Goal: Task Accomplishment & Management: Manage account settings

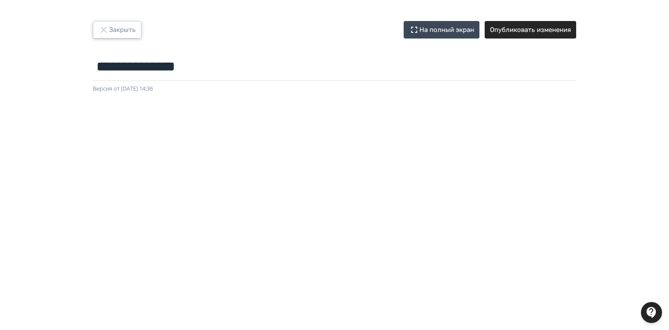
click at [121, 30] on button "Закрыть" at bounding box center [117, 30] width 49 height 18
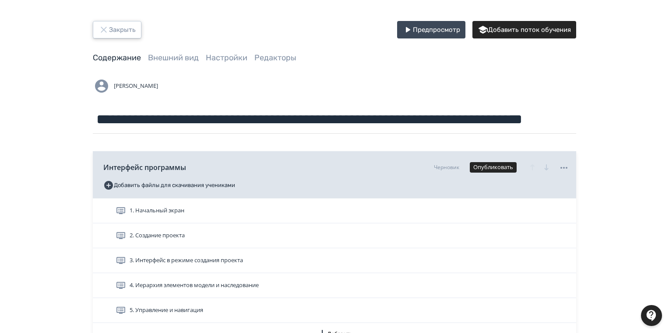
click at [122, 29] on button "Закрыть" at bounding box center [117, 30] width 49 height 18
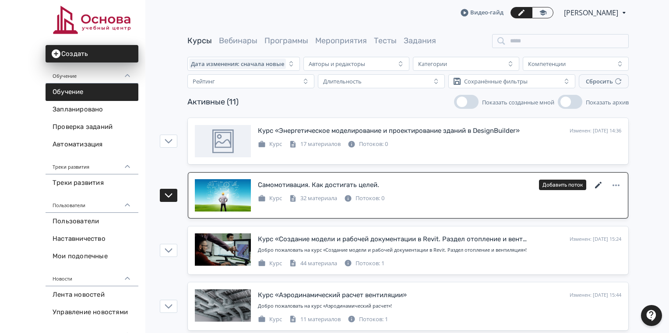
click at [600, 184] on icon at bounding box center [598, 185] width 11 height 11
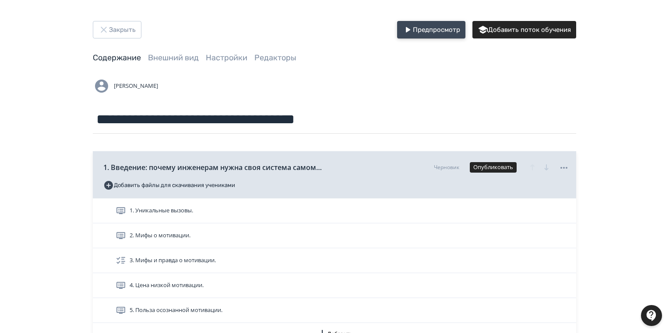
click at [434, 25] on button "Предпросмотр" at bounding box center [431, 30] width 68 height 18
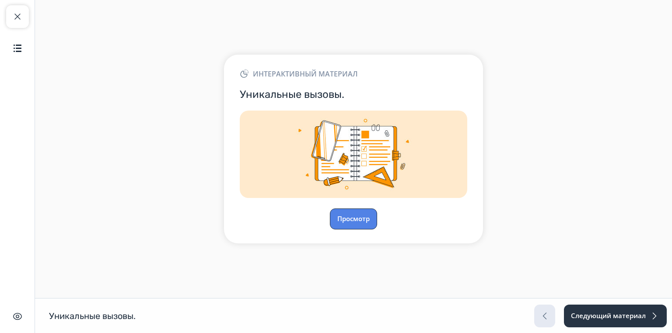
click at [352, 223] on button "Просмотр" at bounding box center [353, 219] width 47 height 21
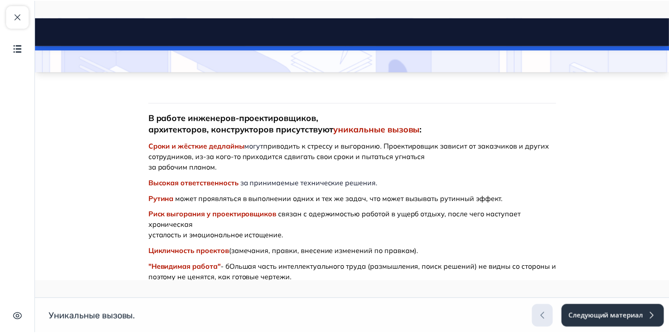
scroll to position [145, 0]
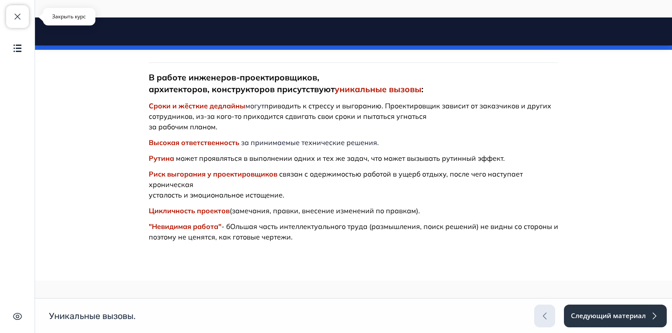
click at [21, 11] on button "Закрыть курс" at bounding box center [17, 16] width 23 height 23
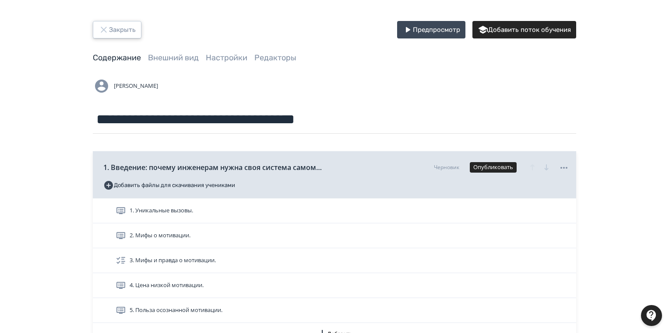
click at [105, 32] on icon "button" at bounding box center [103, 30] width 11 height 11
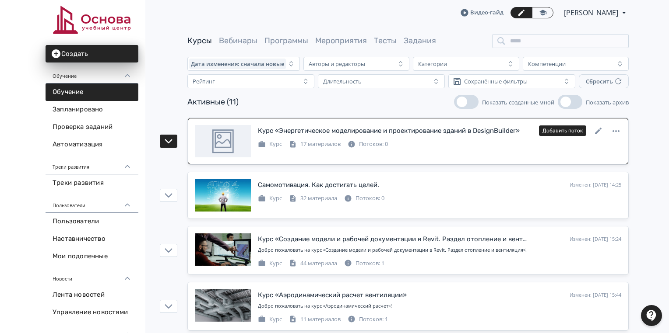
scroll to position [105, 0]
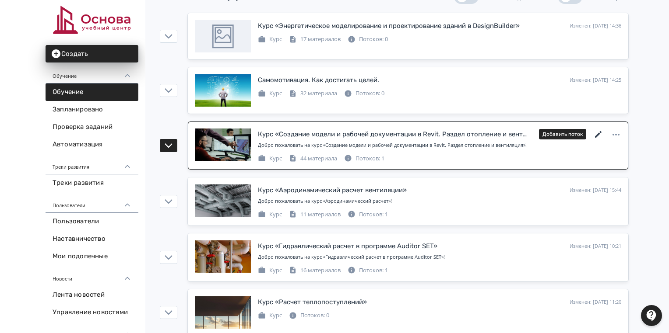
click at [600, 133] on icon at bounding box center [598, 134] width 7 height 7
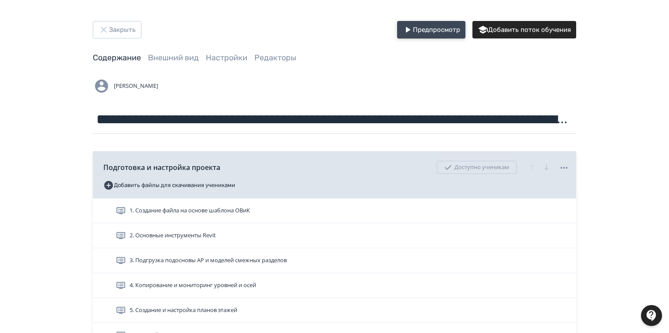
click at [453, 23] on button "Предпросмотр" at bounding box center [431, 30] width 68 height 18
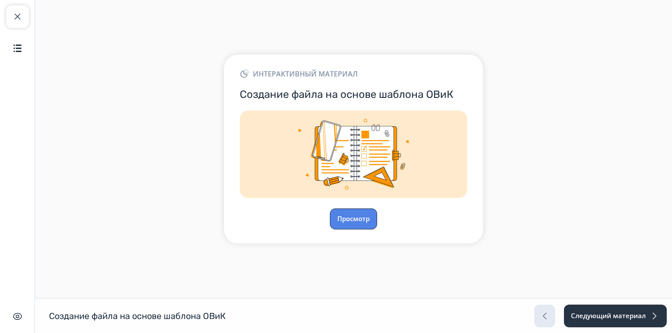
click at [362, 215] on button "Просмотр" at bounding box center [353, 219] width 47 height 21
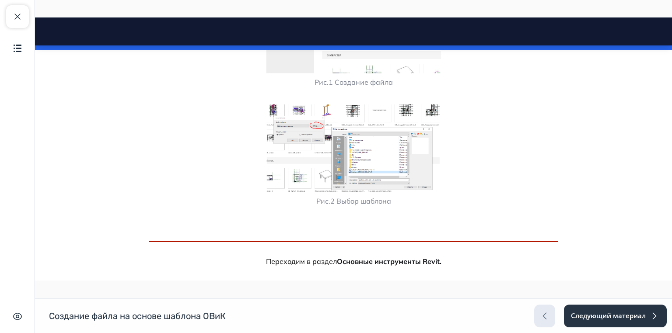
scroll to position [375, 0]
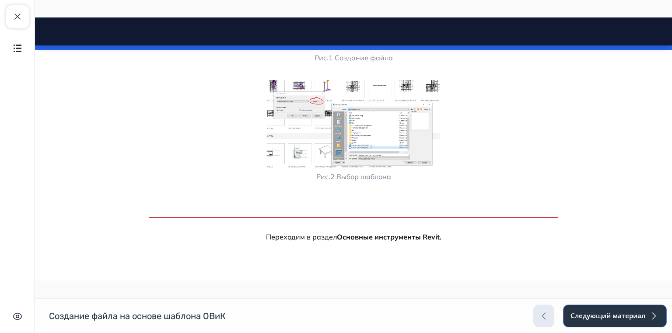
click at [610, 319] on button "Следующий материал" at bounding box center [615, 316] width 104 height 23
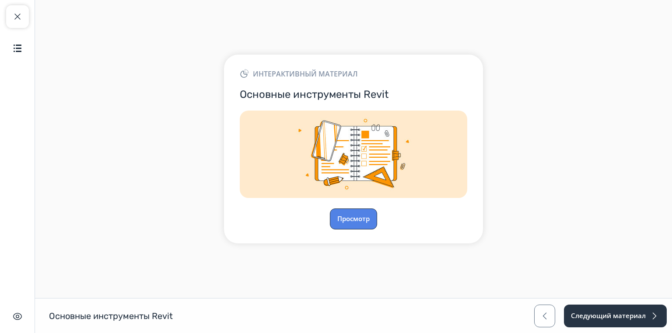
click at [355, 217] on button "Просмотр" at bounding box center [353, 219] width 47 height 21
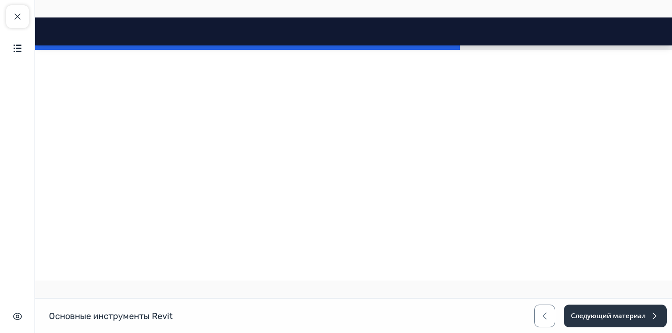
scroll to position [840, 0]
click at [16, 14] on span "button" at bounding box center [17, 16] width 11 height 11
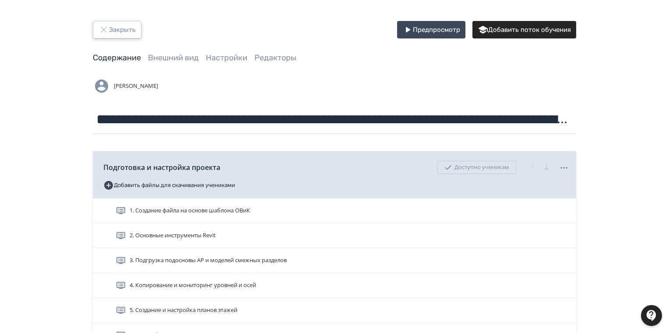
click at [130, 30] on button "Закрыть" at bounding box center [117, 30] width 49 height 18
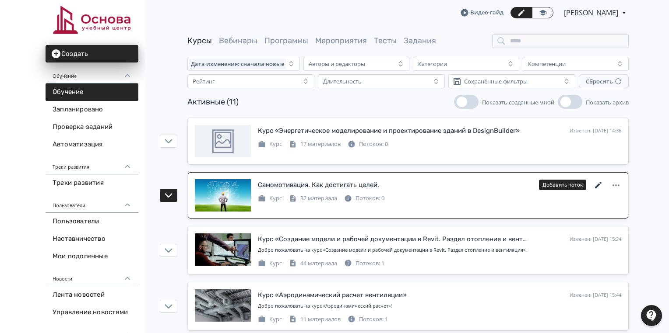
click at [599, 184] on icon at bounding box center [598, 185] width 7 height 7
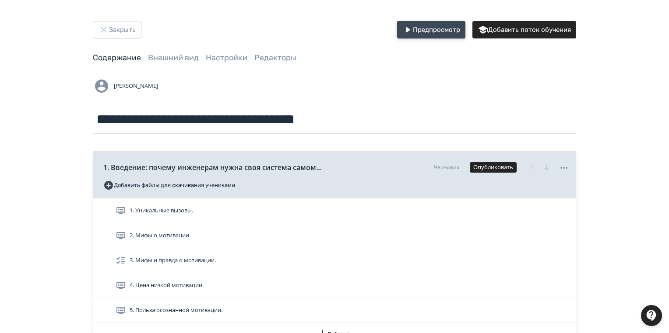
click at [436, 26] on button "Предпросмотр" at bounding box center [431, 30] width 68 height 18
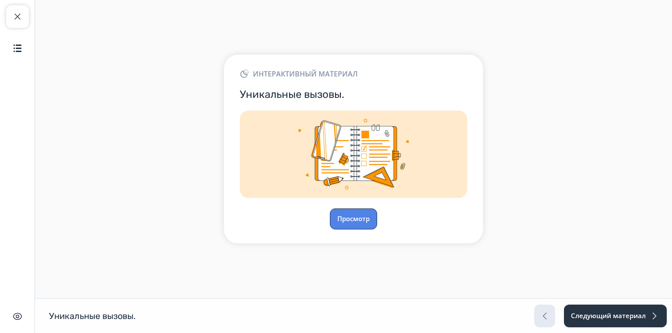
click at [364, 221] on button "Просмотр" at bounding box center [353, 219] width 47 height 21
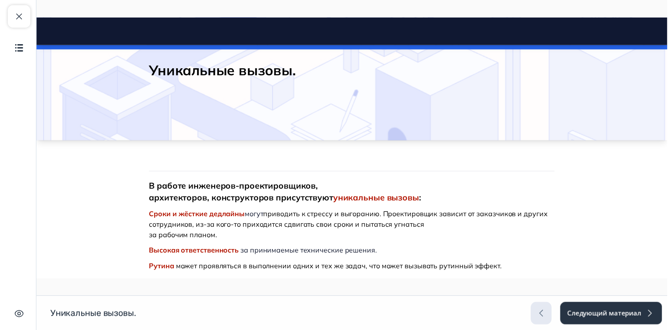
scroll to position [145, 0]
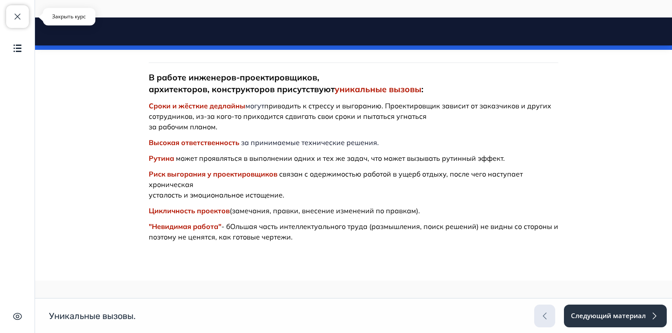
click at [22, 15] on span "button" at bounding box center [17, 16] width 11 height 11
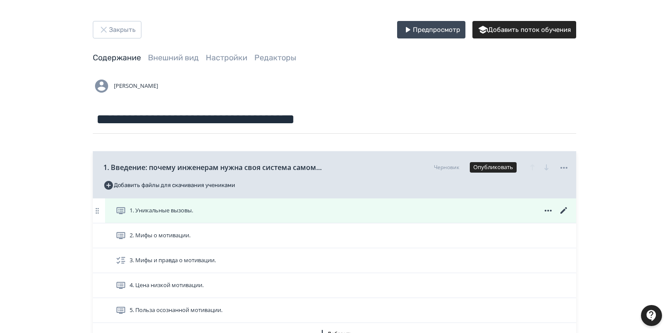
click at [559, 212] on icon at bounding box center [563, 211] width 11 height 11
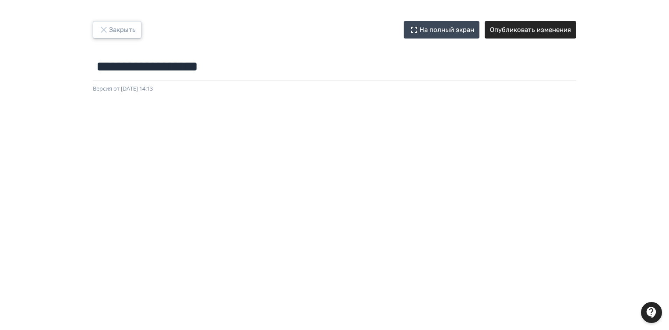
click at [97, 28] on button "Закрыть" at bounding box center [117, 30] width 49 height 18
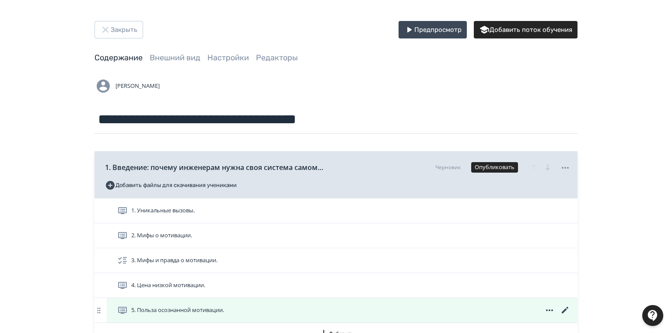
scroll to position [210, 0]
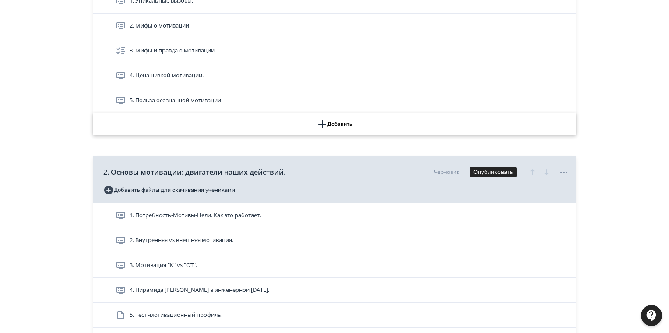
click at [336, 126] on button "Добавить" at bounding box center [334, 124] width 483 height 22
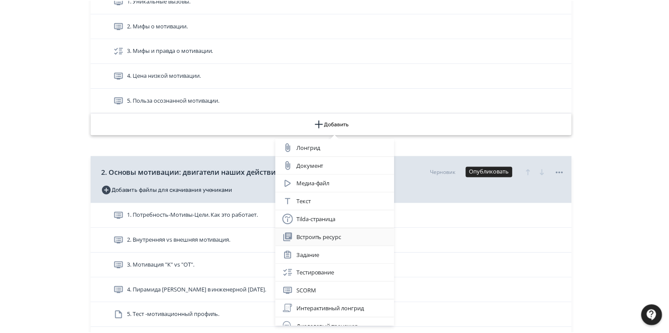
scroll to position [26, 0]
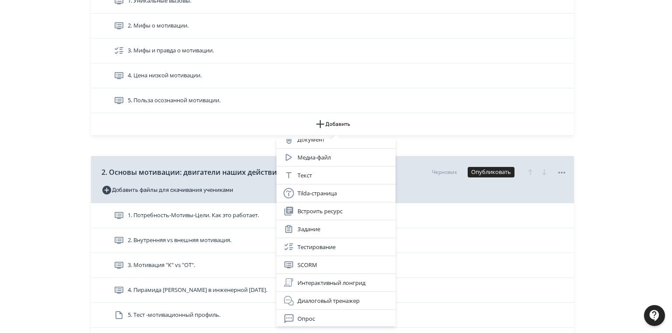
click at [630, 106] on div "Лонгрид Документ Медиа-файл Текст Tilda-страница Встроить ресурс Задание Тестир…" at bounding box center [336, 166] width 672 height 333
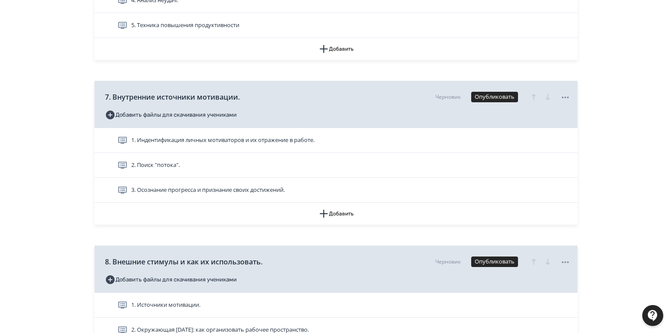
scroll to position [1120, 0]
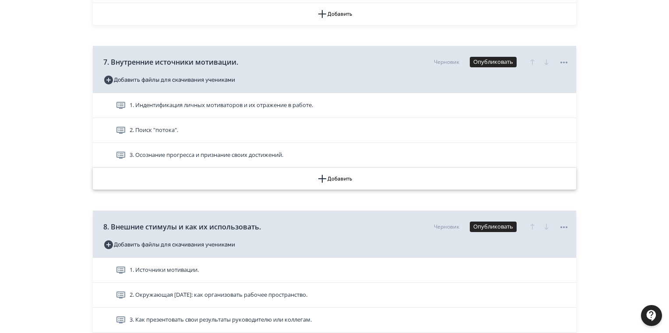
click at [336, 175] on button "Добавить" at bounding box center [334, 179] width 483 height 22
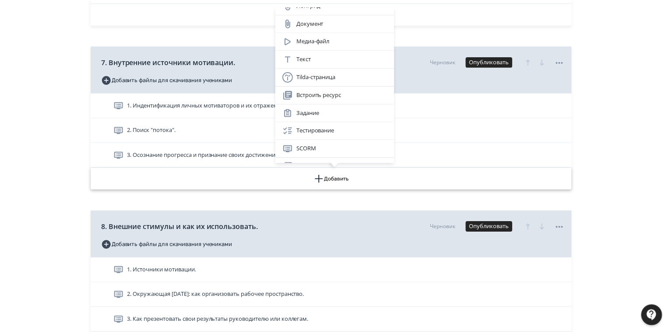
scroll to position [0, 0]
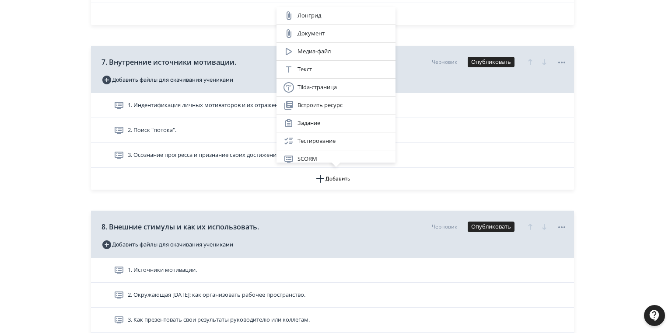
click at [187, 32] on div "Лонгрид Документ Медиа-файл Текст Tilda-страница Встроить ресурс Задание Тестир…" at bounding box center [336, 166] width 672 height 333
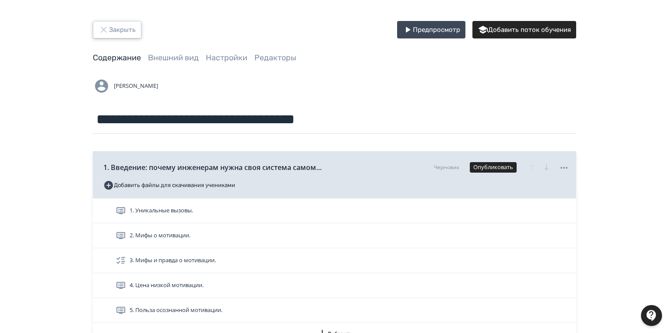
click at [116, 32] on button "Закрыть" at bounding box center [117, 30] width 49 height 18
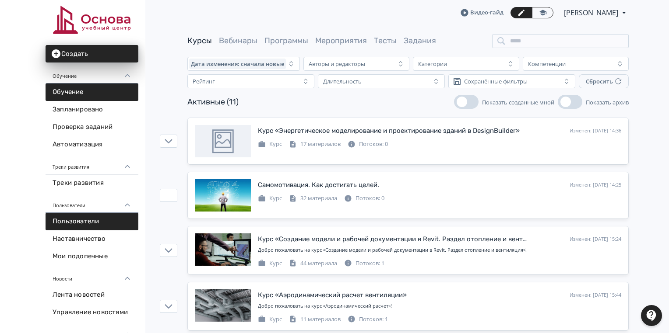
click at [100, 226] on link "Пользователи" at bounding box center [92, 222] width 93 height 18
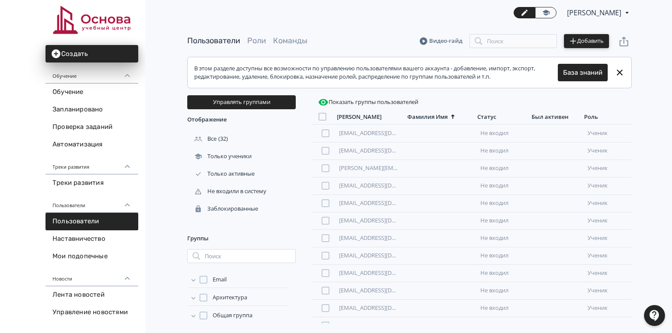
click at [583, 42] on button "Добавить" at bounding box center [586, 41] width 45 height 14
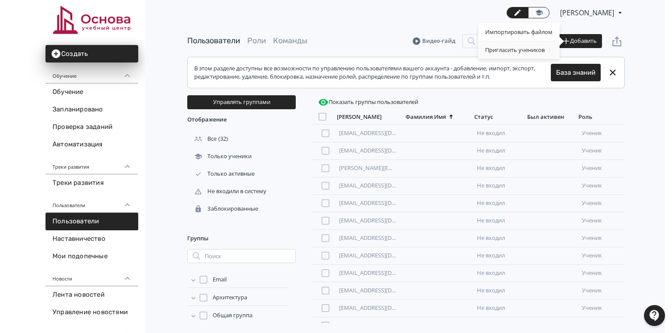
click at [512, 51] on div "Пригласить учеников" at bounding box center [518, 51] width 81 height 18
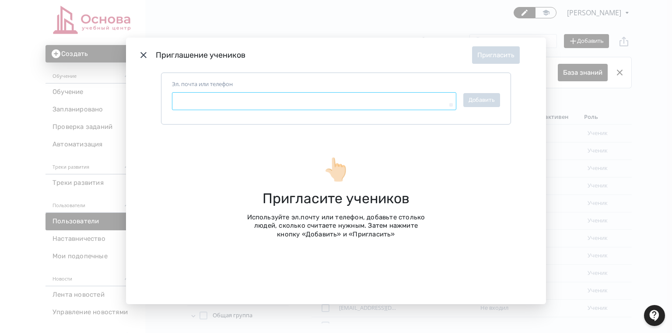
type textarea "*"
paste textarea "**********"
type textarea "**********"
type textarea "*"
type textarea "**********"
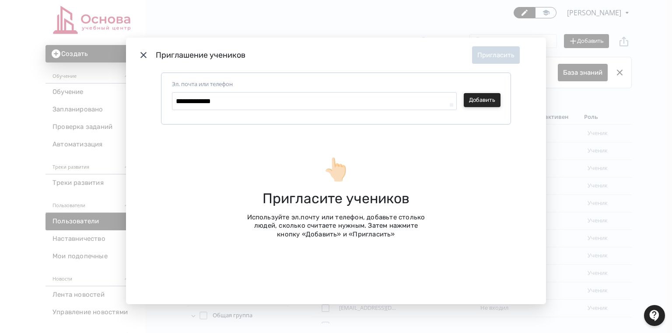
type textarea "*"
click at [485, 101] on button "Добавить" at bounding box center [482, 100] width 37 height 14
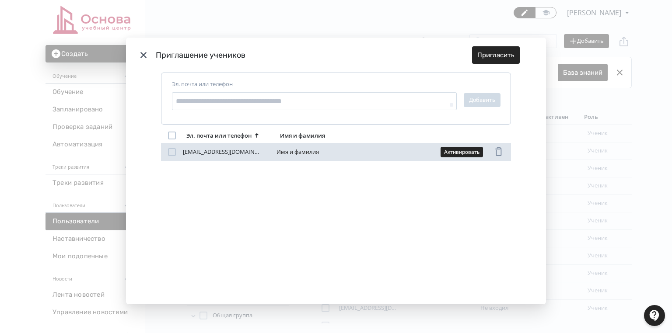
click at [169, 151] on div "Modal" at bounding box center [172, 152] width 8 height 8
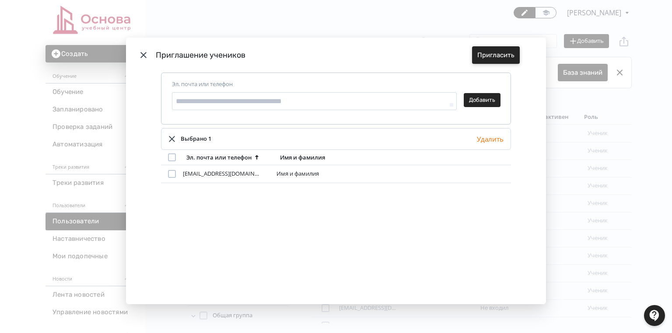
click at [488, 56] on button "Пригласить" at bounding box center [496, 55] width 48 height 18
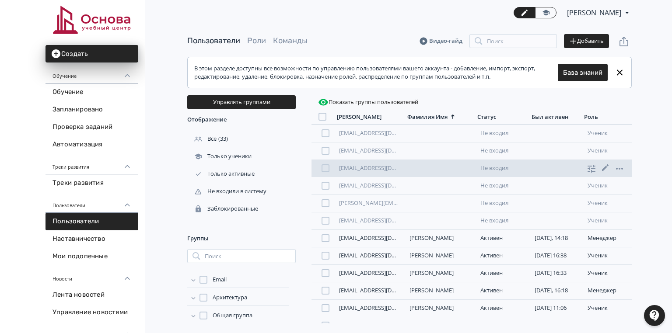
scroll to position [35, 0]
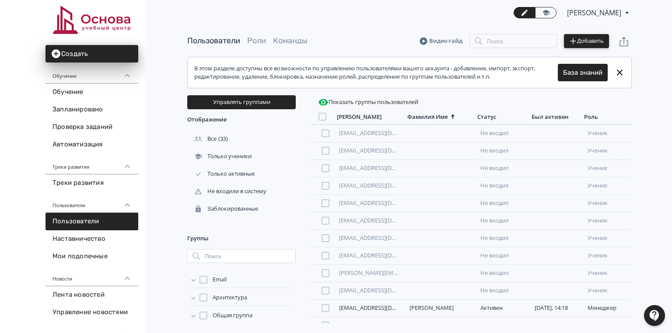
click at [590, 37] on button "Добавить" at bounding box center [586, 41] width 45 height 14
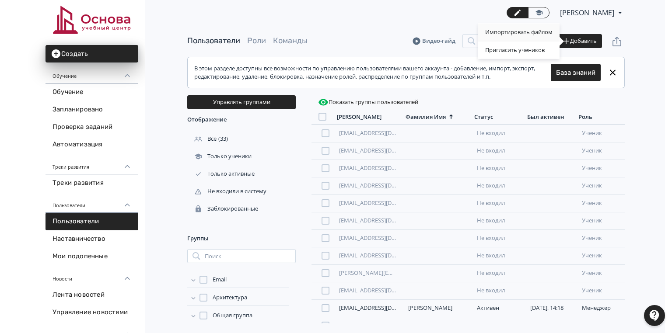
click at [492, 30] on div "Импортировать файлом" at bounding box center [518, 33] width 81 height 18
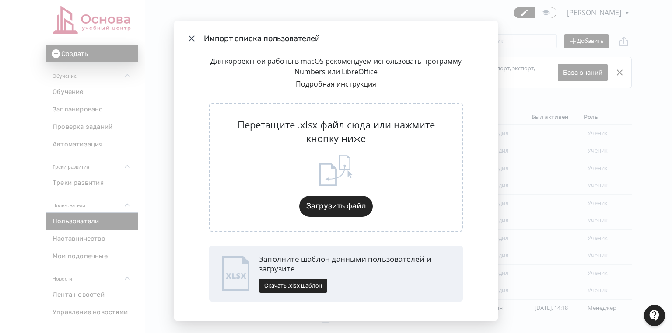
drag, startPoint x: 187, startPoint y: 39, endPoint x: 591, endPoint y: 44, distance: 404.4
click at [200, 42] on header "Импорт списка пользователей" at bounding box center [336, 38] width 324 height 35
click at [191, 35] on icon "Modal" at bounding box center [191, 38] width 11 height 11
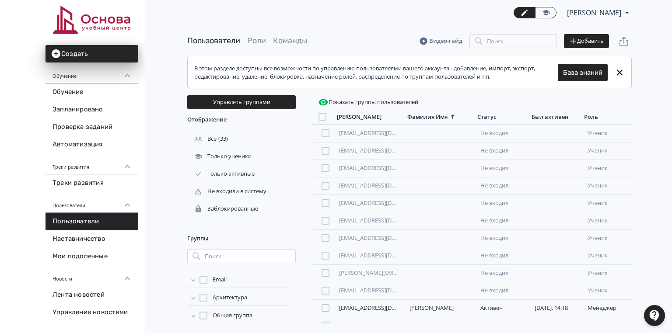
click at [184, 37] on div "Пользователи Роли Команды Видео-гайд Поиск Добавить В этом разделе доступны все…" at bounding box center [409, 174] width 525 height 298
click at [599, 43] on button "Добавить" at bounding box center [586, 41] width 45 height 14
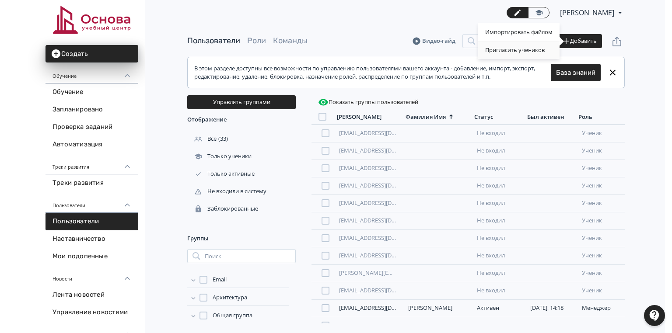
click at [526, 52] on div "Пригласить учеников" at bounding box center [518, 51] width 81 height 18
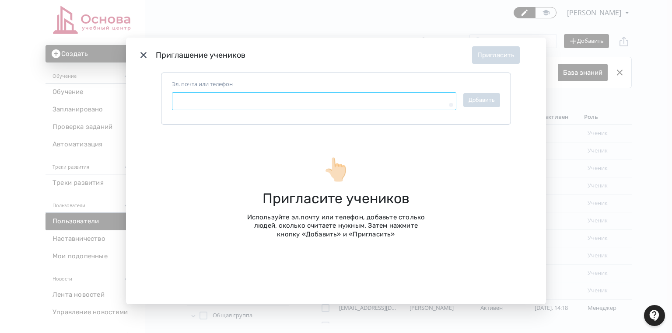
type textarea "*"
paste textarea "**********"
type textarea "**********"
type textarea "*"
type textarea "**********"
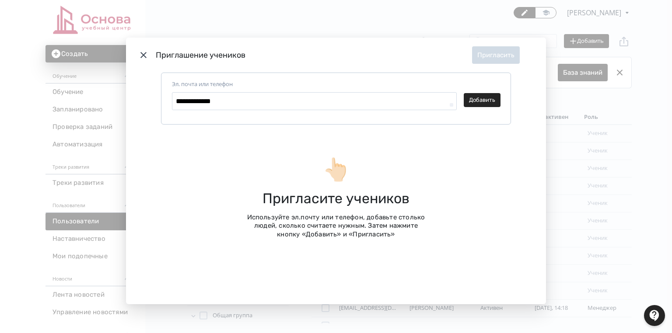
type textarea "*"
click at [139, 53] on icon "Modal" at bounding box center [143, 55] width 11 height 11
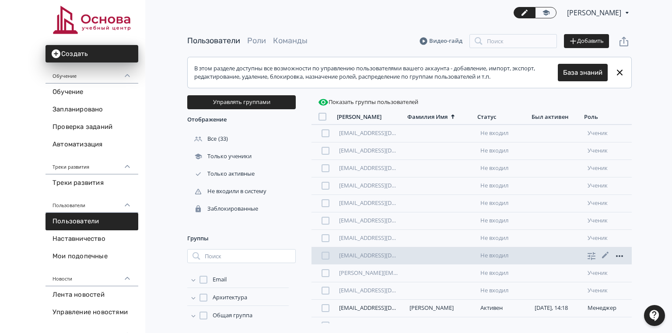
click at [616, 256] on icon at bounding box center [619, 257] width 7 height 2
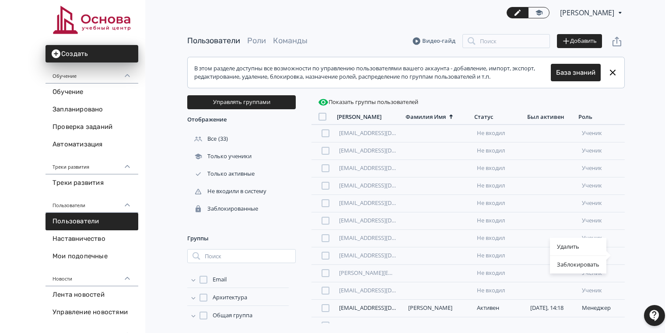
click at [648, 246] on div "Удалить Заблокировать" at bounding box center [336, 166] width 672 height 333
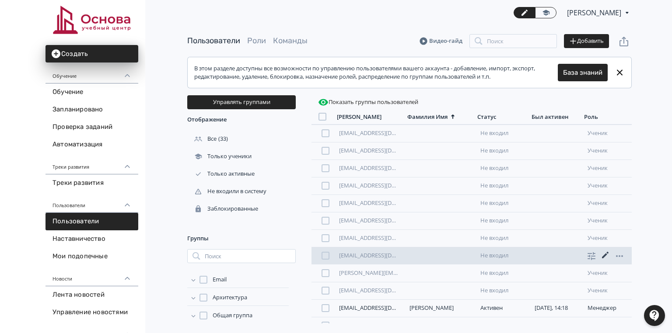
click at [603, 253] on icon at bounding box center [605, 255] width 11 height 11
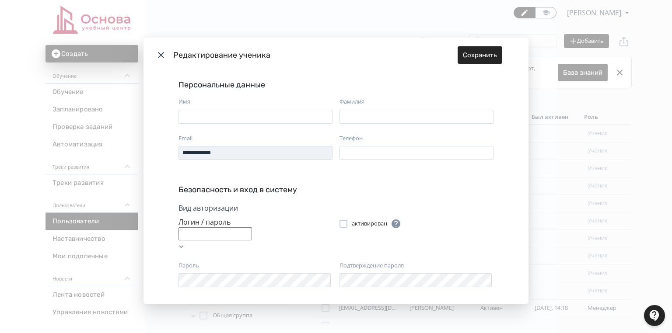
scroll to position [50, 0]
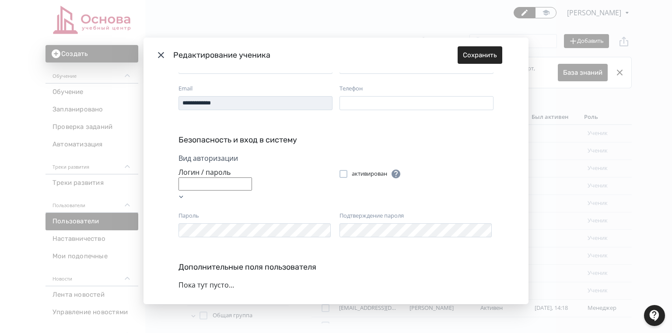
click at [158, 51] on icon "Modal" at bounding box center [161, 55] width 11 height 11
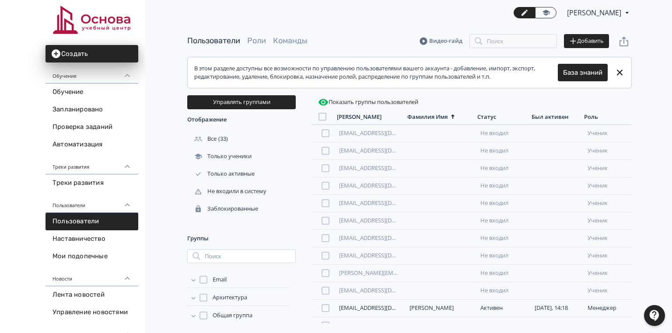
scroll to position [140, 0]
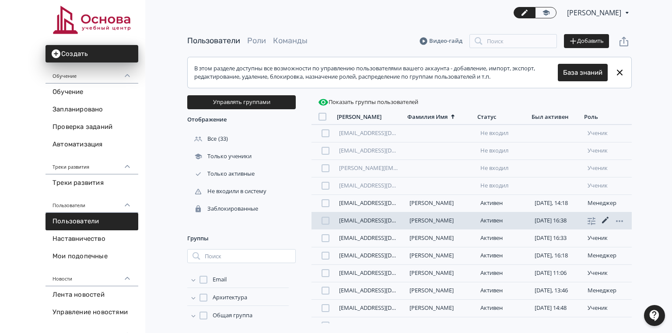
click at [603, 219] on icon at bounding box center [605, 220] width 7 height 7
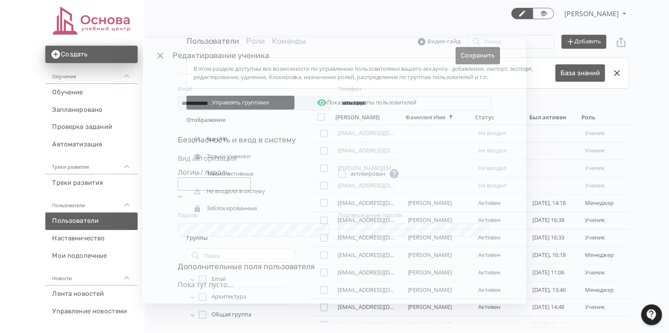
scroll to position [0, 0]
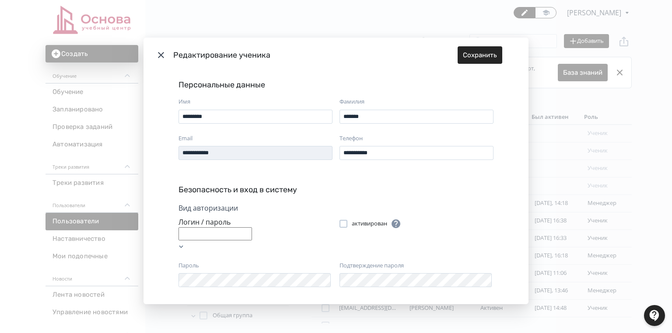
click at [157, 51] on icon "Modal" at bounding box center [161, 55] width 11 height 11
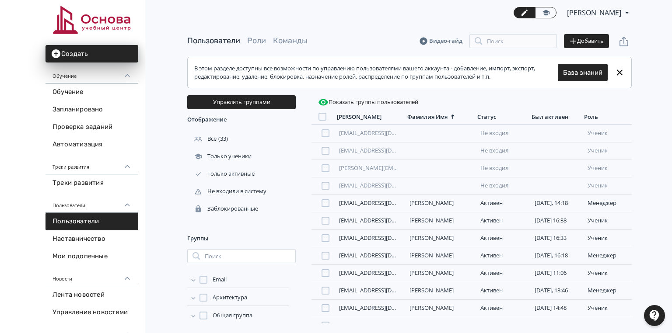
click at [267, 40] on div "Пользователи Роли Команды" at bounding box center [247, 40] width 120 height 11
click at [255, 38] on link "Роли" at bounding box center [256, 41] width 19 height 10
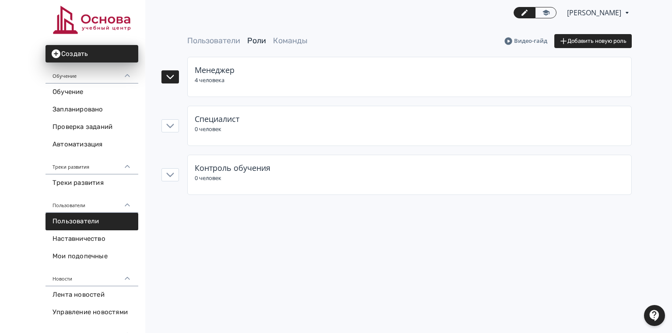
click at [222, 69] on span "Менеджер" at bounding box center [215, 70] width 40 height 11
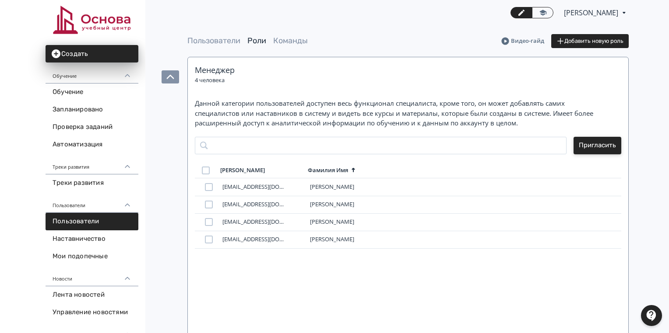
click at [610, 143] on button "Пригласить" at bounding box center [597, 146] width 48 height 18
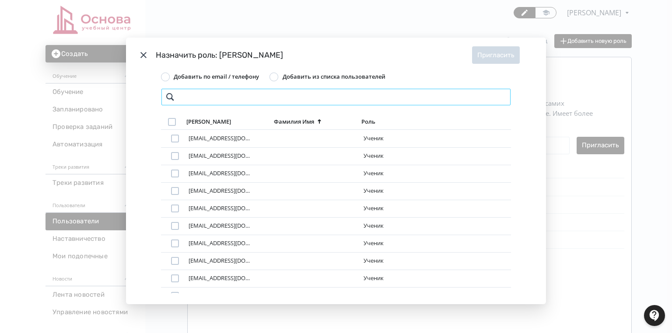
paste input "**********"
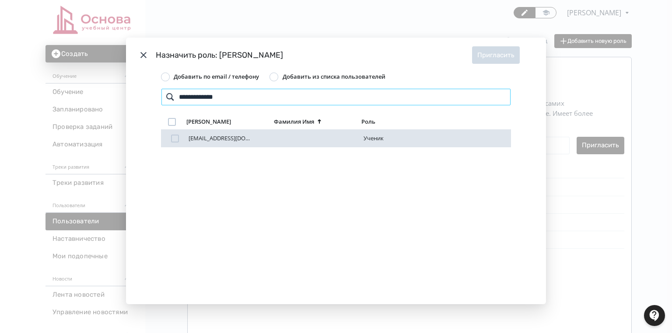
type input "**********"
click at [172, 138] on div "Modal" at bounding box center [175, 139] width 8 height 8
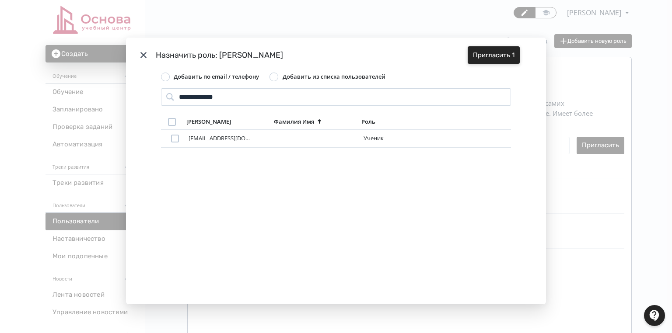
click at [502, 55] on button "Пригласить 1" at bounding box center [494, 55] width 52 height 18
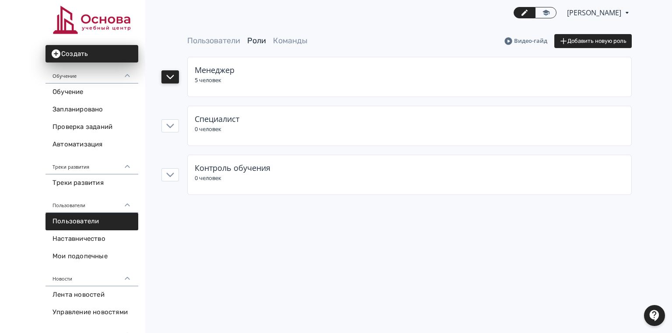
click at [170, 76] on icon "button" at bounding box center [170, 77] width 8 height 8
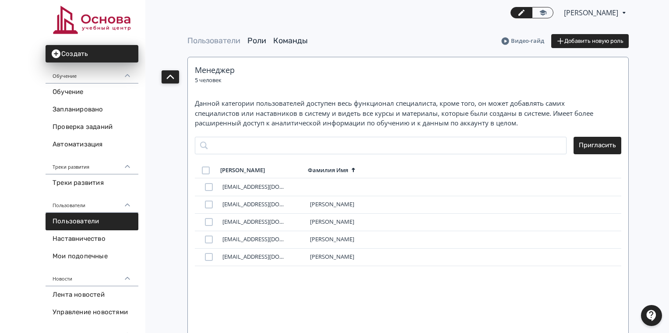
click at [300, 42] on link "Команды" at bounding box center [290, 41] width 35 height 10
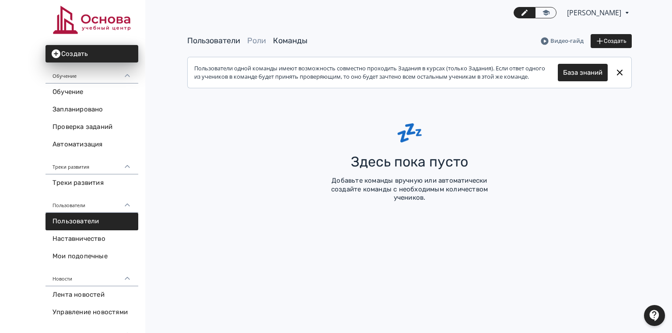
click at [224, 42] on link "Пользователи" at bounding box center [213, 41] width 53 height 10
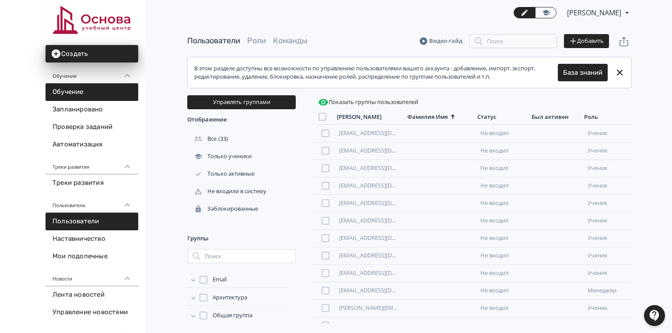
click at [79, 93] on link "Обучение" at bounding box center [92, 93] width 93 height 18
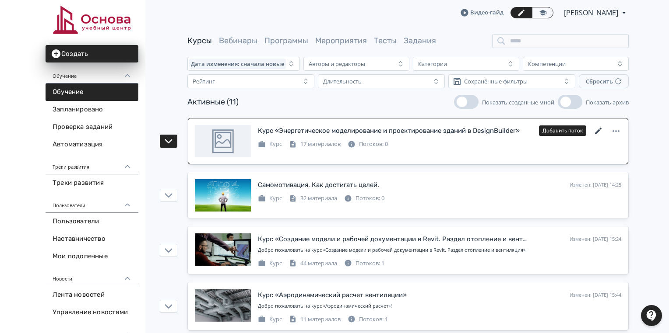
click at [599, 131] on icon at bounding box center [598, 131] width 11 height 11
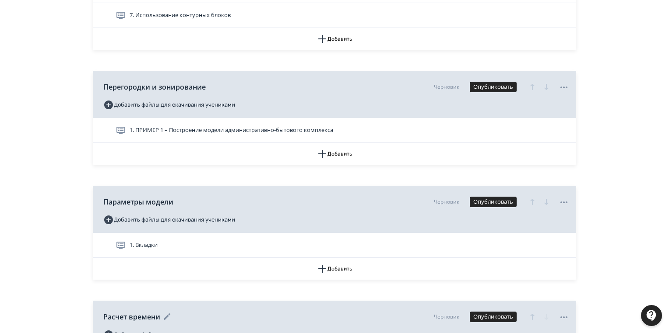
scroll to position [835, 0]
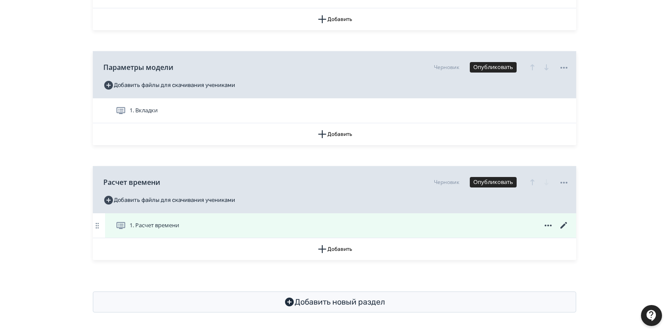
click at [565, 223] on icon at bounding box center [563, 225] width 7 height 7
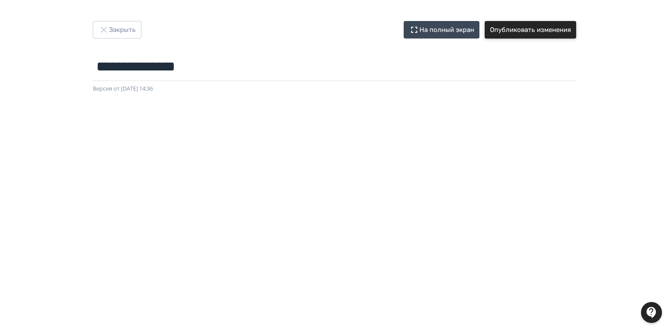
click at [542, 28] on button "Опубликовать изменения" at bounding box center [529, 30] width 91 height 18
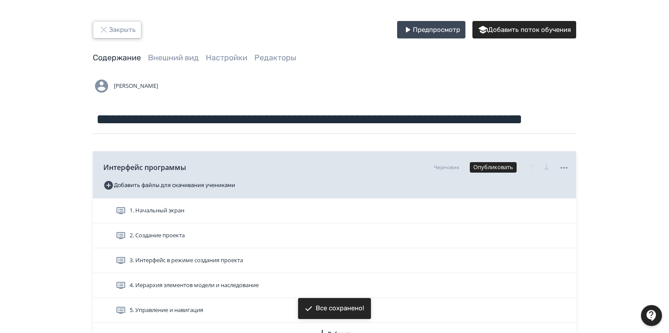
click at [115, 29] on button "Закрыть" at bounding box center [117, 30] width 49 height 18
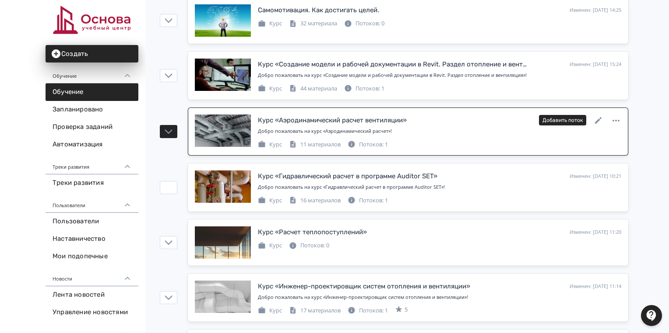
scroll to position [70, 0]
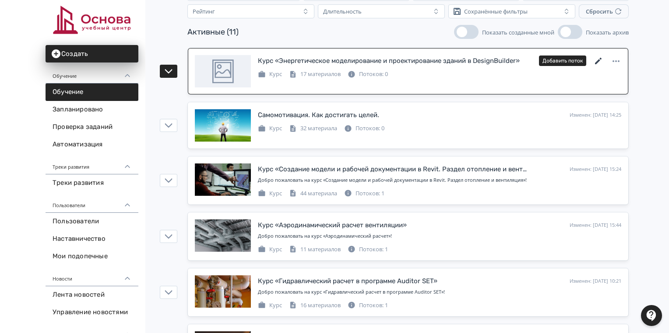
click at [600, 60] on icon at bounding box center [598, 61] width 7 height 7
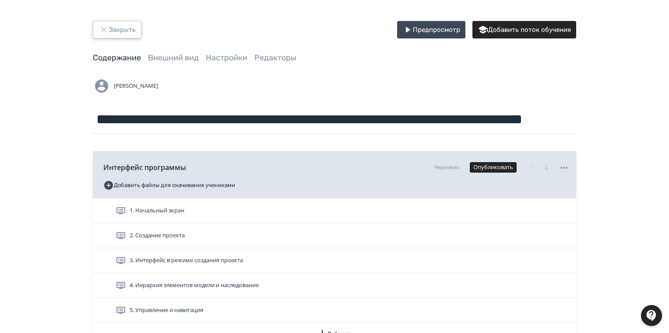
click at [124, 28] on button "Закрыть" at bounding box center [117, 30] width 49 height 18
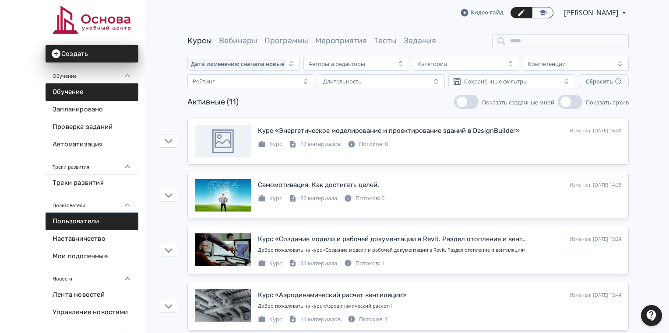
click at [80, 225] on link "Пользователи" at bounding box center [92, 222] width 93 height 18
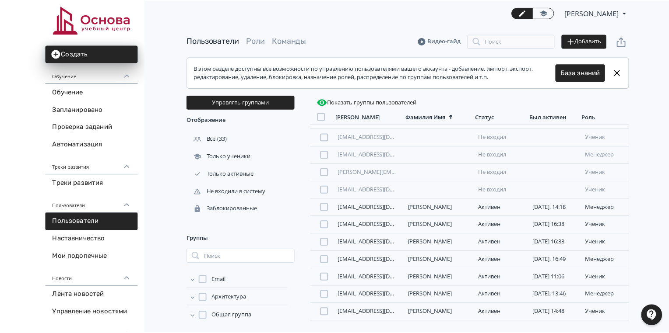
scroll to position [66, 0]
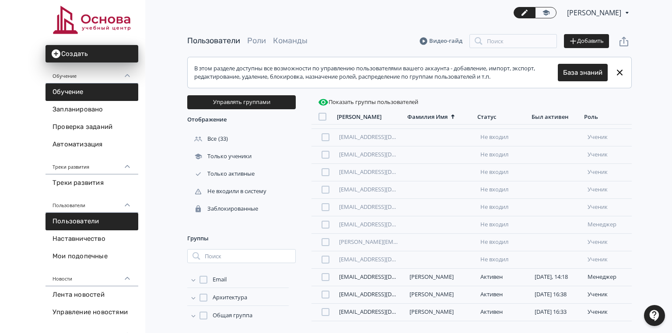
click at [81, 92] on link "Обучение" at bounding box center [92, 93] width 93 height 18
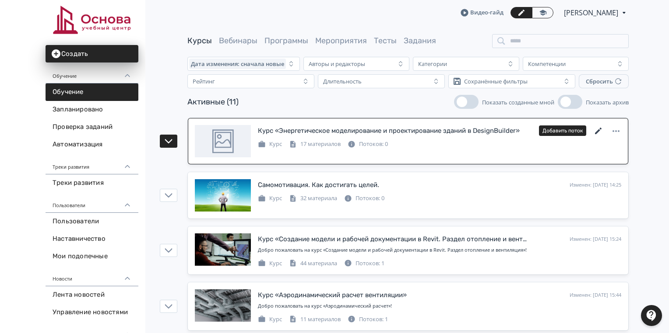
click at [595, 131] on icon at bounding box center [598, 131] width 11 height 11
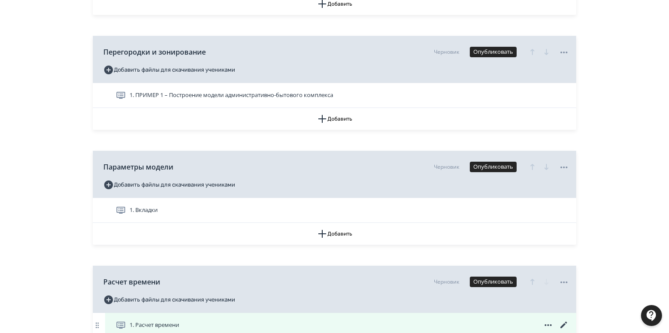
scroll to position [835, 0]
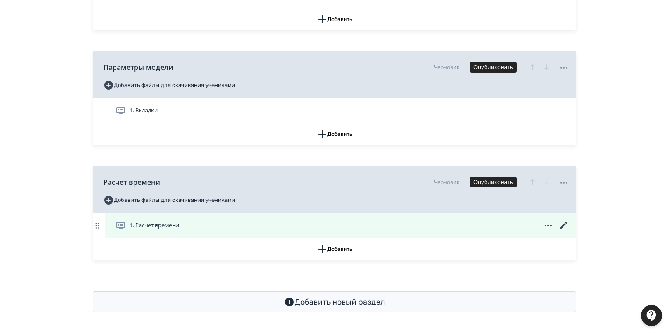
click at [564, 223] on icon at bounding box center [563, 226] width 11 height 11
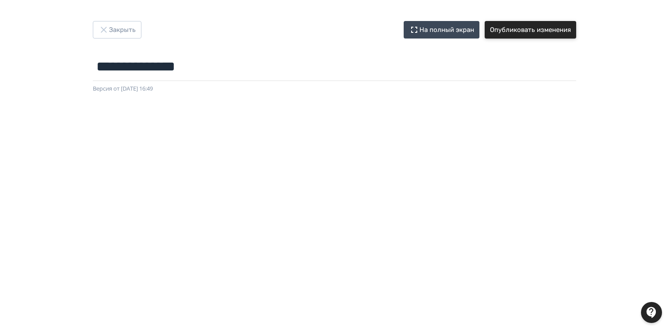
click at [528, 31] on button "Опубликовать изменения" at bounding box center [529, 30] width 91 height 18
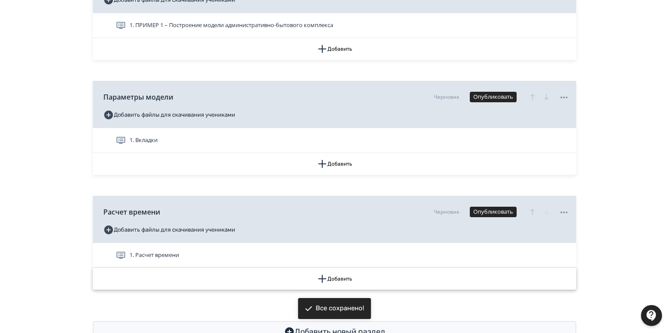
scroll to position [835, 0]
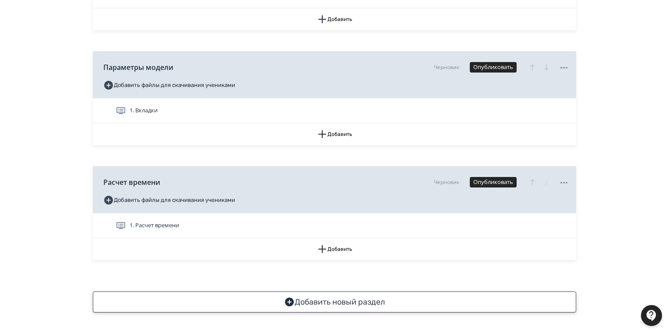
click at [354, 302] on button "Добавить новый раздел" at bounding box center [334, 302] width 483 height 21
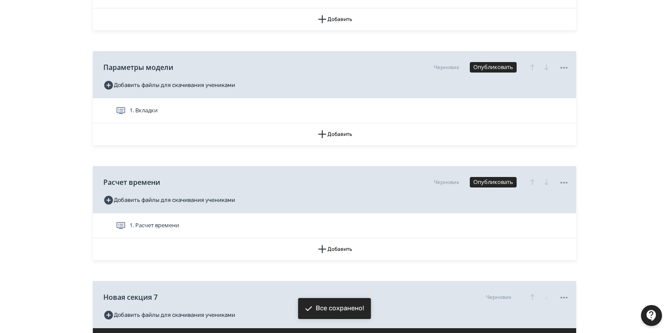
scroll to position [925, 0]
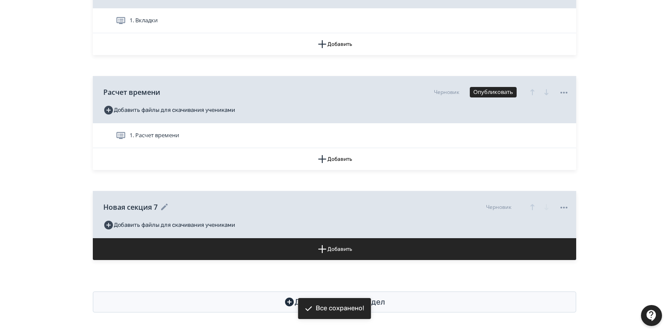
click at [165, 202] on icon at bounding box center [164, 207] width 11 height 11
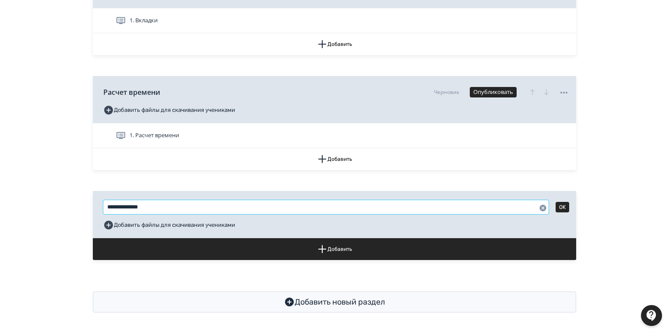
drag, startPoint x: 161, startPoint y: 211, endPoint x: 70, endPoint y: 212, distance: 91.9
paste input "********"
type input "**********"
click at [561, 208] on button "OK" at bounding box center [562, 207] width 14 height 11
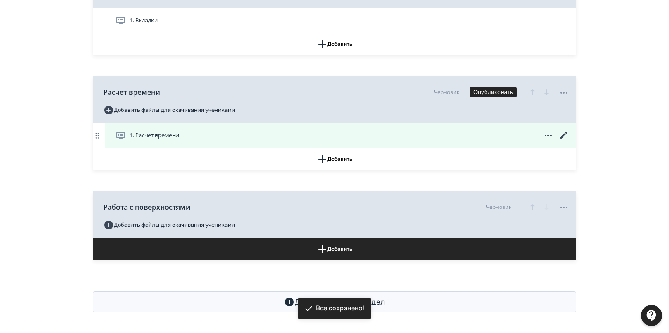
click at [565, 134] on icon at bounding box center [563, 135] width 7 height 7
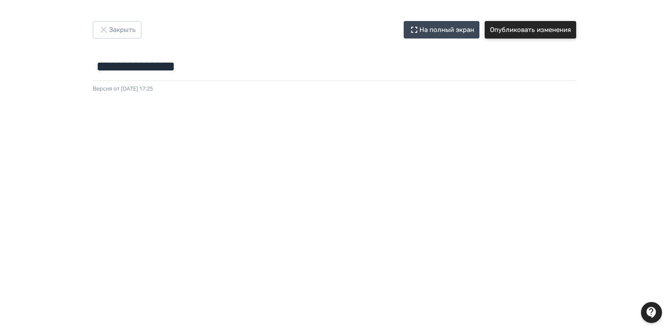
drag, startPoint x: 523, startPoint y: 28, endPoint x: 252, endPoint y: 40, distance: 271.6
click at [523, 28] on button "Опубликовать изменения" at bounding box center [529, 30] width 91 height 18
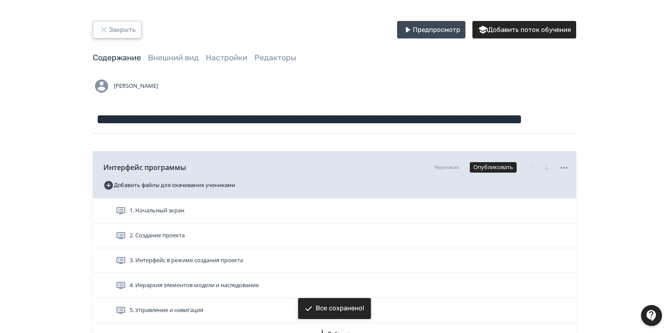
click at [111, 32] on button "Закрыть" at bounding box center [117, 30] width 49 height 18
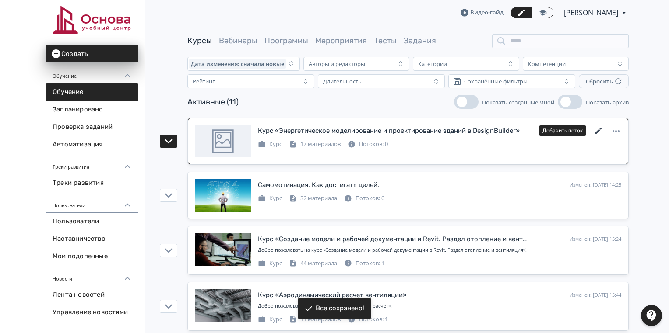
click at [598, 129] on icon at bounding box center [598, 131] width 11 height 11
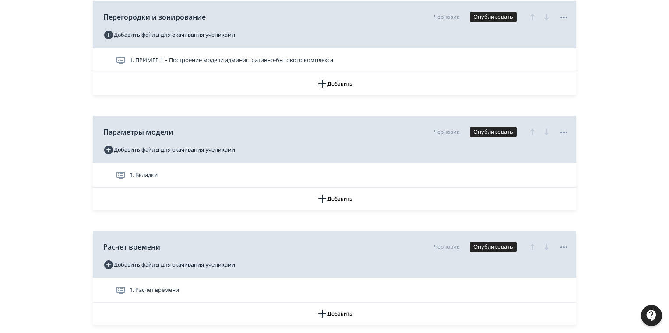
scroll to position [925, 0]
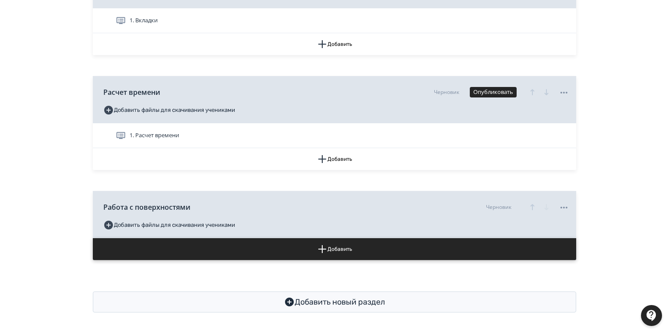
click at [333, 247] on button "Добавить" at bounding box center [334, 250] width 483 height 22
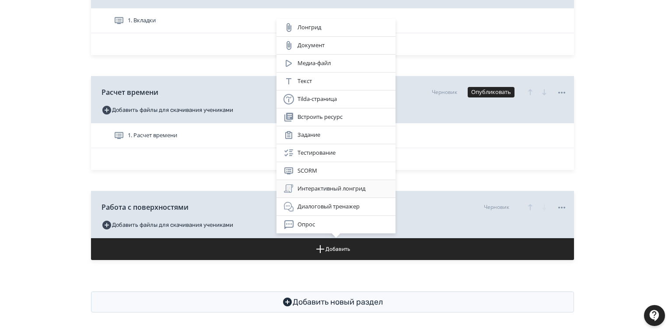
drag, startPoint x: 315, startPoint y: 185, endPoint x: 469, endPoint y: 184, distance: 154.0
click at [315, 185] on div "Интерактивный лонгрид" at bounding box center [336, 189] width 105 height 11
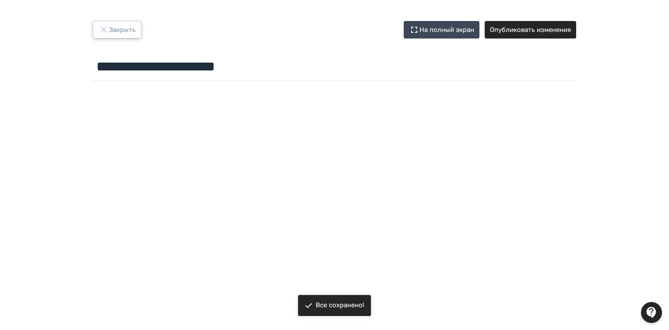
click at [134, 27] on button "Закрыть" at bounding box center [117, 30] width 49 height 18
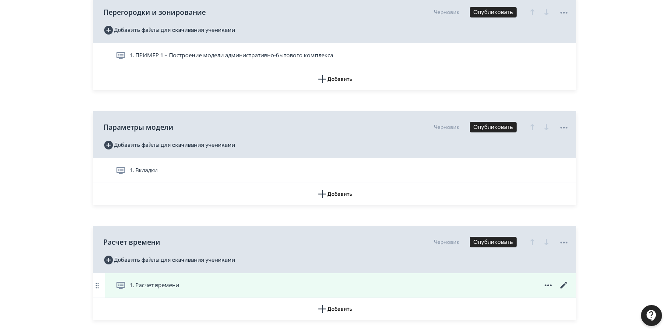
scroll to position [950, 0]
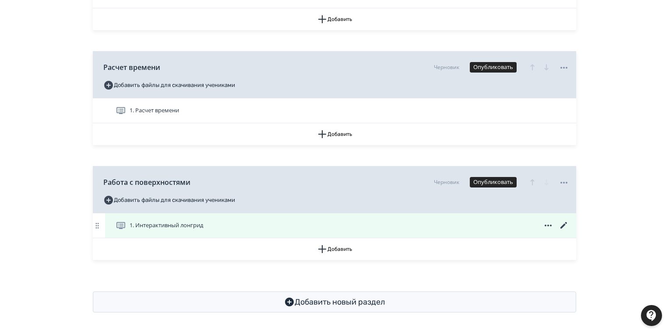
click at [559, 222] on icon at bounding box center [563, 226] width 11 height 11
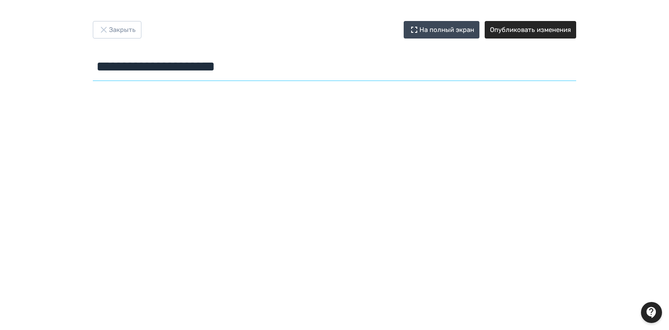
drag, startPoint x: 274, startPoint y: 66, endPoint x: 89, endPoint y: 68, distance: 184.2
click at [74, 67] on div "**********" at bounding box center [334, 52] width 525 height 63
paste input "**********"
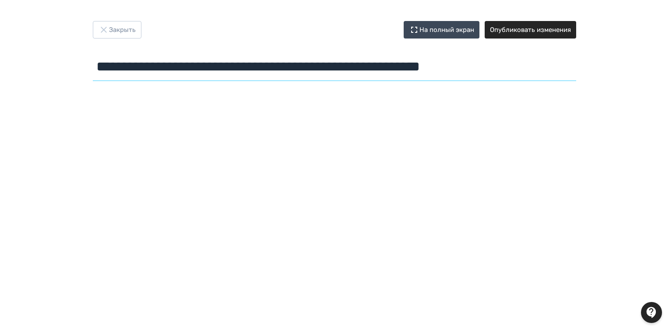
type input "**********"
click at [545, 32] on button "Опубликовать изменения" at bounding box center [529, 30] width 91 height 18
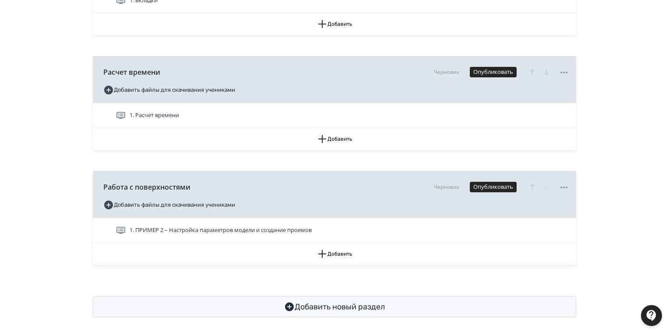
scroll to position [950, 0]
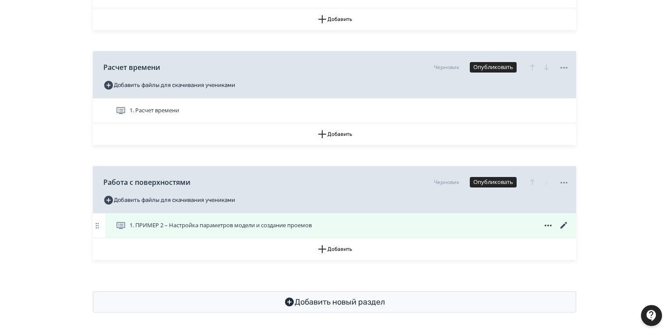
click at [565, 224] on icon at bounding box center [563, 225] width 7 height 7
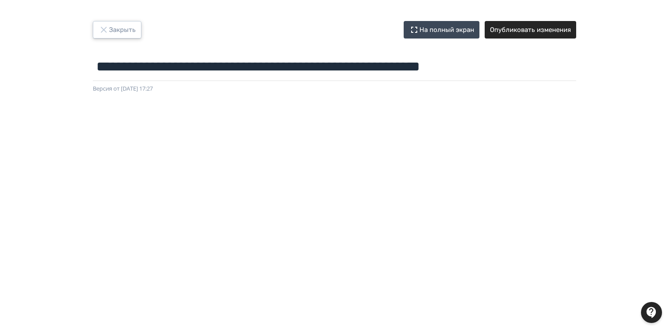
click at [123, 26] on button "Закрыть" at bounding box center [117, 30] width 49 height 18
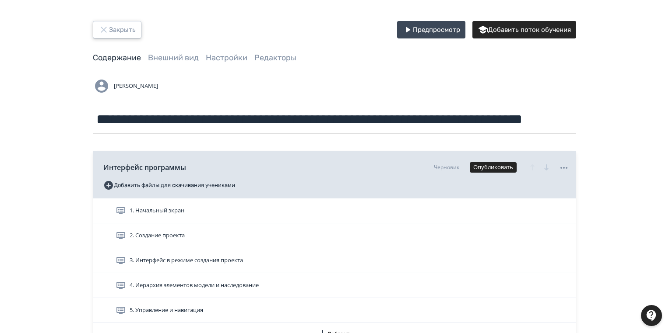
click at [114, 27] on button "Закрыть" at bounding box center [117, 30] width 49 height 18
